Goal: Task Accomplishment & Management: Use online tool/utility

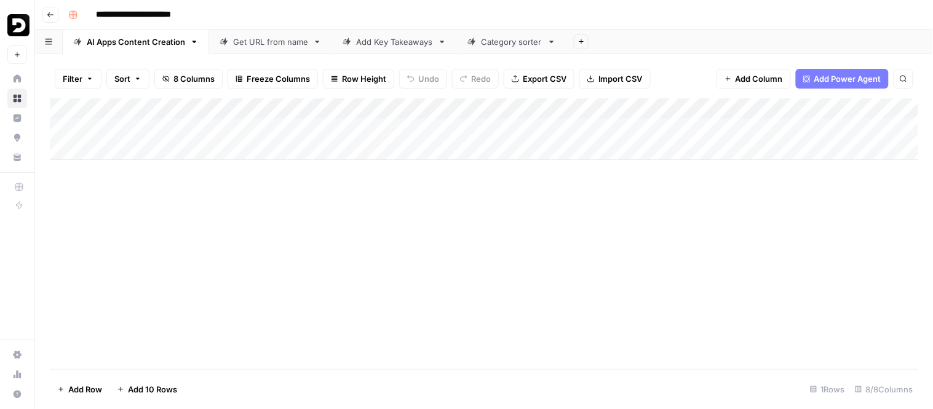
click at [141, 130] on div "Add Column" at bounding box center [484, 128] width 869 height 61
click at [749, 132] on div "Add Column" at bounding box center [484, 128] width 869 height 61
click at [796, 130] on div "Add Column" at bounding box center [484, 128] width 869 height 61
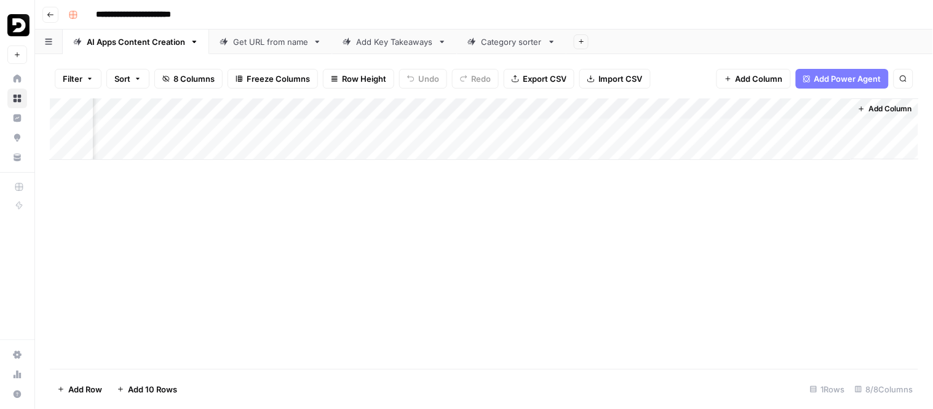
click at [685, 129] on div "Add Column" at bounding box center [484, 128] width 869 height 61
click at [507, 129] on div "Add Column" at bounding box center [484, 128] width 869 height 61
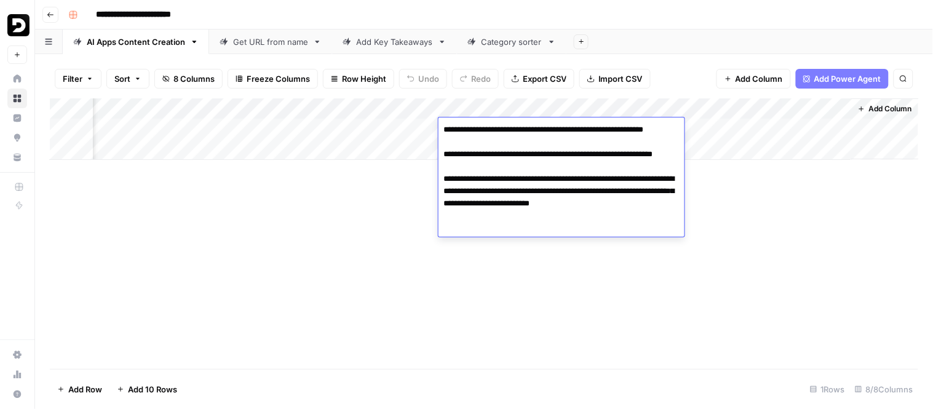
click at [388, 221] on div "Add Column" at bounding box center [484, 233] width 868 height 270
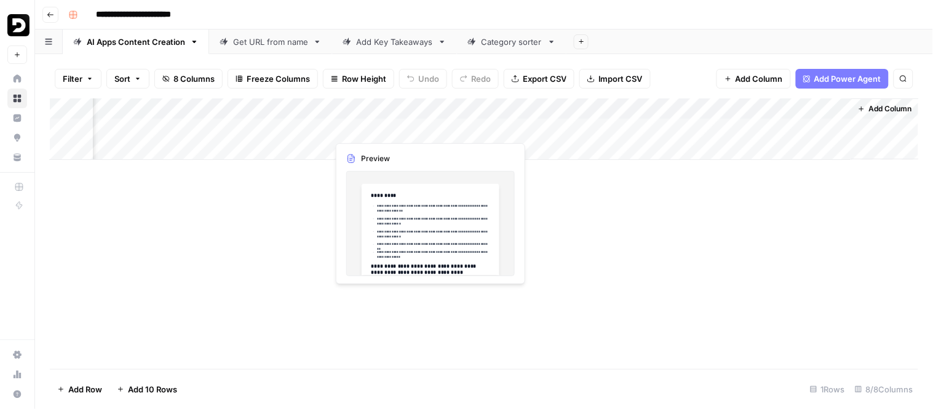
click at [390, 133] on div "Add Column" at bounding box center [484, 128] width 869 height 61
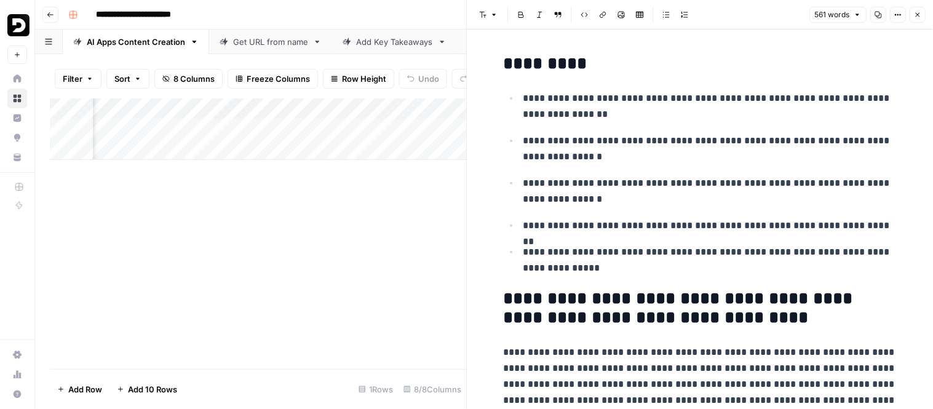
click at [873, 20] on button "Copy" at bounding box center [878, 15] width 16 height 16
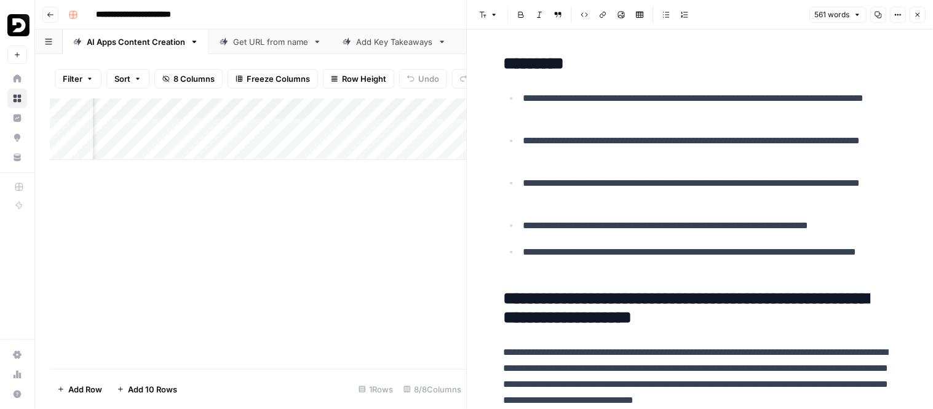
scroll to position [0, 267]
click at [371, 131] on div "Add Column" at bounding box center [258, 128] width 417 height 61
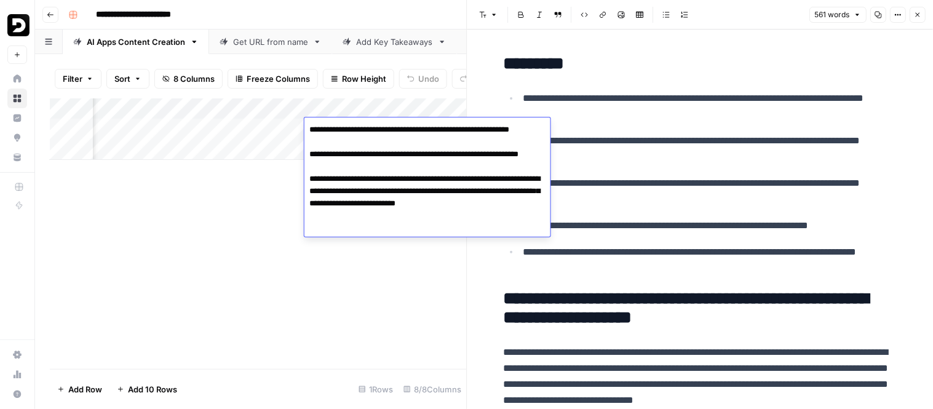
click at [371, 144] on textarea "**********" at bounding box center [427, 179] width 246 height 116
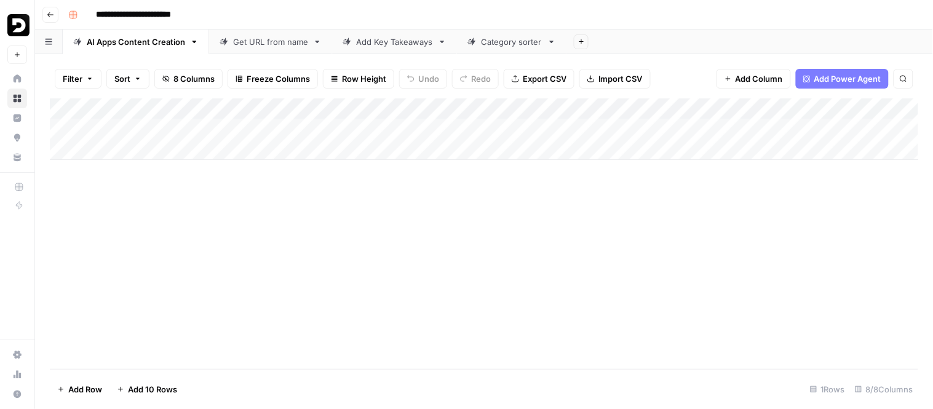
click at [310, 130] on div "Add Column" at bounding box center [484, 128] width 869 height 61
